Goal: Find specific page/section: Find specific page/section

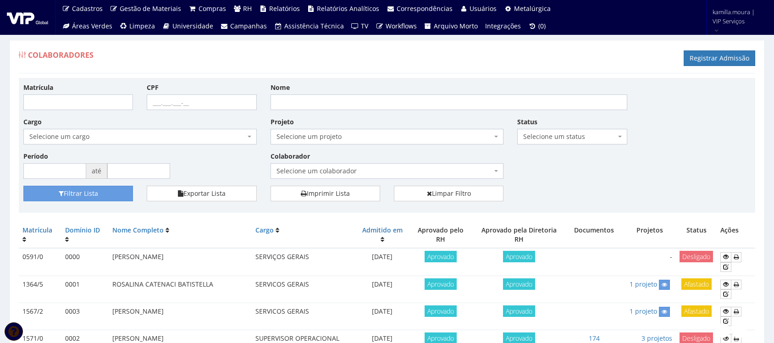
scroll to position [57, 0]
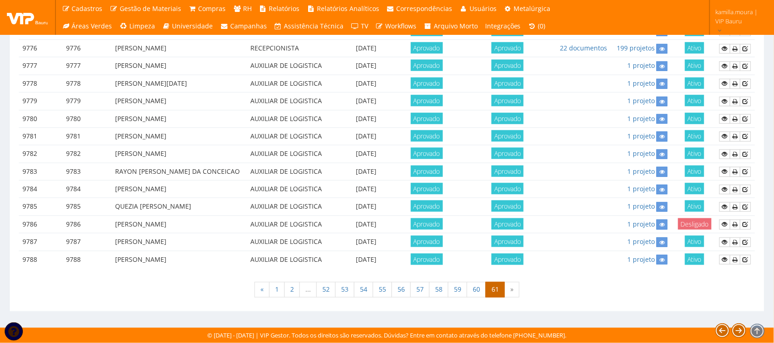
scroll to position [238, 0]
click at [747, 223] on icon at bounding box center [746, 224] width 6 height 6
click at [663, 226] on icon at bounding box center [663, 225] width 6 height 6
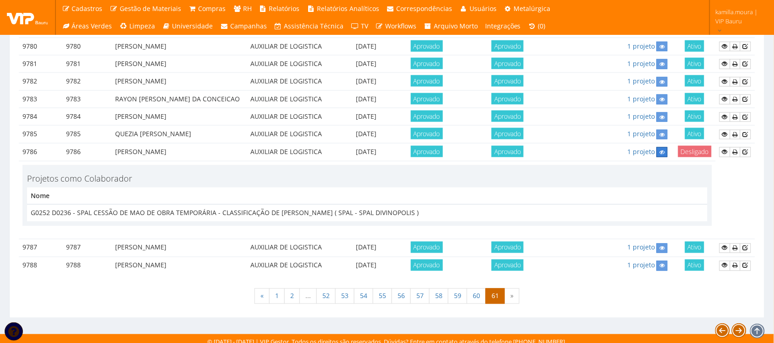
scroll to position [317, 0]
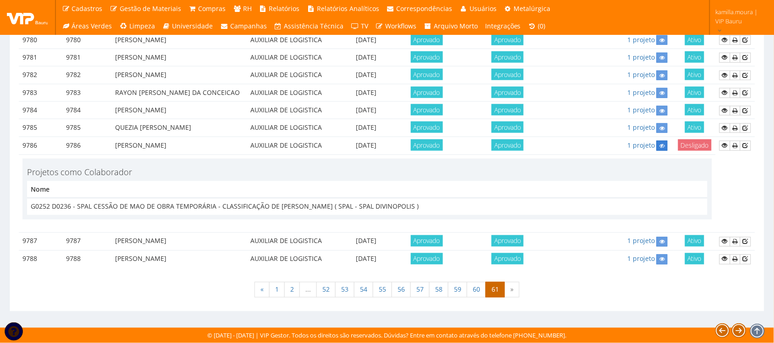
click at [663, 145] on icon at bounding box center [663, 146] width 6 height 6
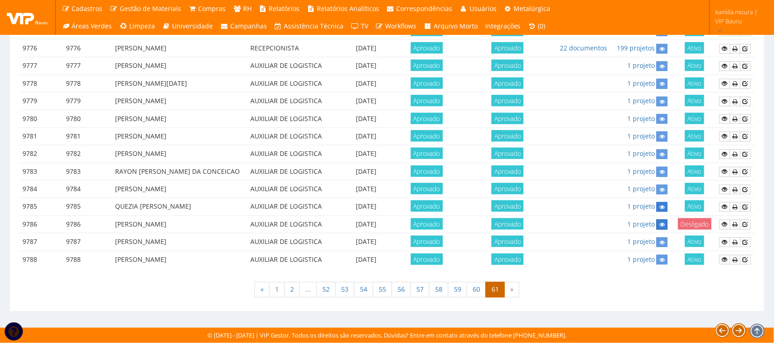
scroll to position [238, 0]
drag, startPoint x: 155, startPoint y: 221, endPoint x: 262, endPoint y: 226, distance: 107.5
click at [262, 226] on tr "9786 9786 FELIPE RAMOS DE OLIVEIRA AUXILIAR DE LOGISTICA 03/10/2025 Aprovado Ap…" at bounding box center [387, 224] width 737 height 17
click at [202, 222] on td "FELIPE RAMOS DE OLIVEIRA" at bounding box center [179, 224] width 136 height 17
click at [667, 223] on link at bounding box center [662, 225] width 11 height 10
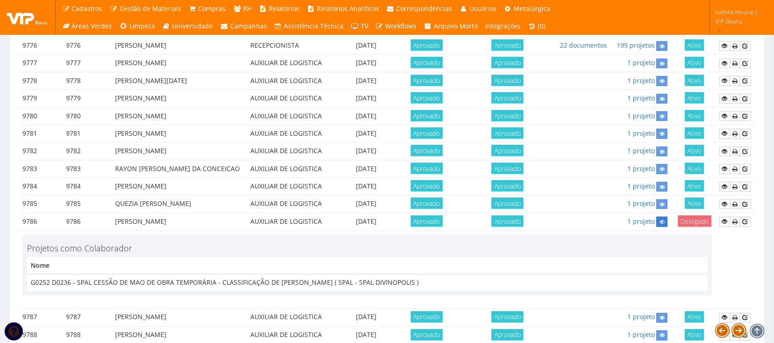
click at [667, 223] on link at bounding box center [662, 222] width 11 height 10
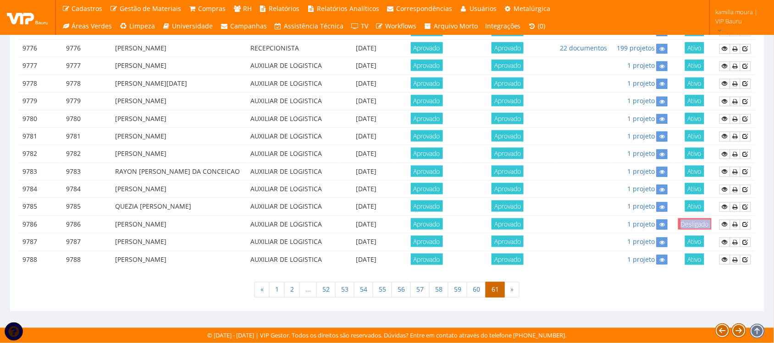
drag, startPoint x: 679, startPoint y: 221, endPoint x: 717, endPoint y: 221, distance: 37.6
click at [717, 221] on tr "9786 9786 FELIPE RAMOS DE OLIVEIRA AUXILIAR DE LOGISTICA 03/10/2025 Aprovado Ap…" at bounding box center [387, 224] width 737 height 17
click at [693, 223] on span "Desligado" at bounding box center [695, 223] width 33 height 11
drag, startPoint x: 111, startPoint y: 221, endPoint x: 443, endPoint y: 228, distance: 331.8
click at [443, 228] on tr "9786 9786 FELIPE RAMOS DE OLIVEIRA AUXILIAR DE LOGISTICA 03/10/2025 Aprovado Ap…" at bounding box center [387, 224] width 737 height 17
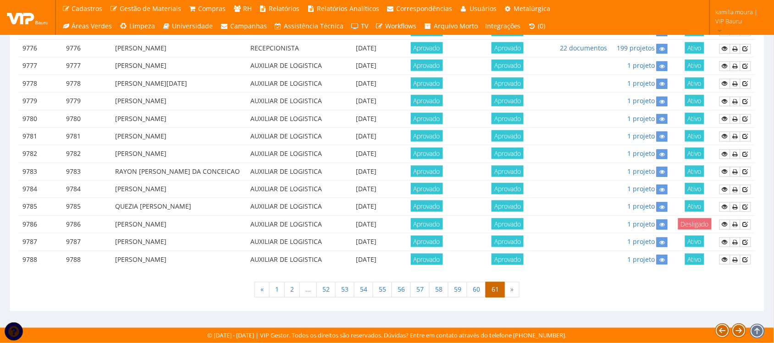
click at [573, 219] on td at bounding box center [584, 224] width 56 height 17
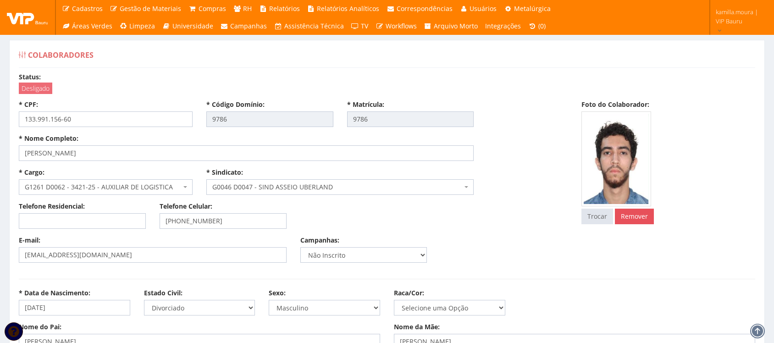
select select
